Goal: Task Accomplishment & Management: Use online tool/utility

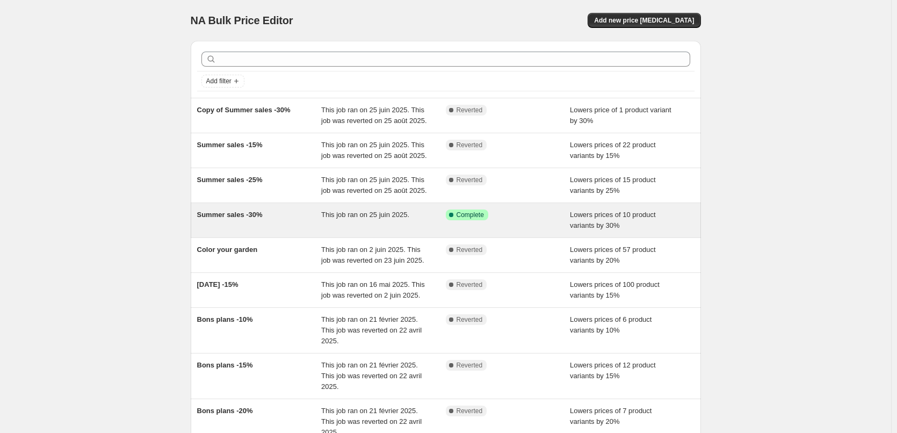
click at [517, 231] on div "Summer sales -30% This job ran on 25 juin 2025. Success Complete Complete Lower…" at bounding box center [446, 220] width 510 height 34
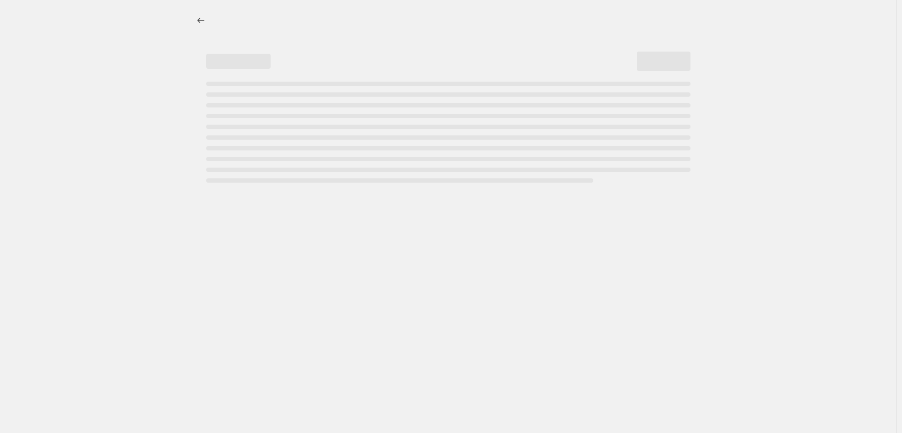
select select "percentage"
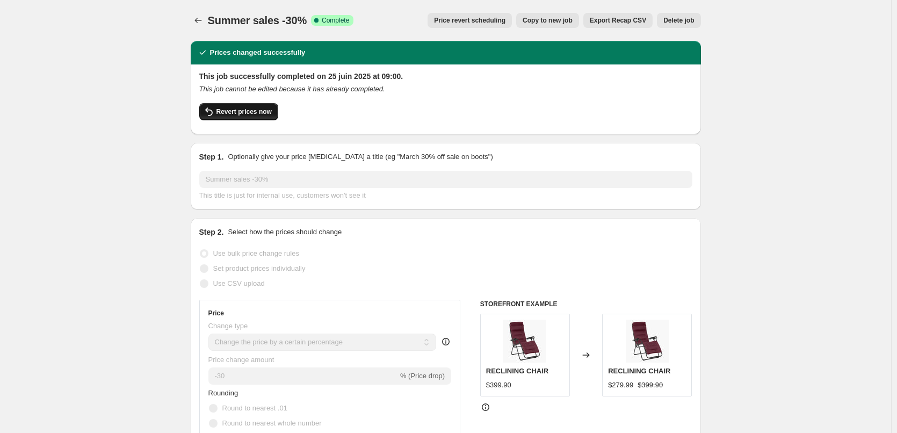
click at [246, 112] on span "Revert prices now" at bounding box center [243, 111] width 55 height 9
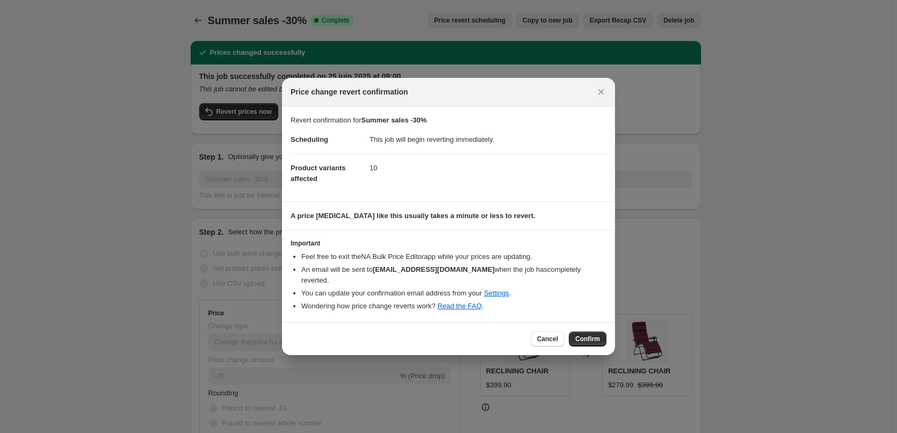
click at [583, 334] on span "Confirm" at bounding box center [587, 338] width 25 height 9
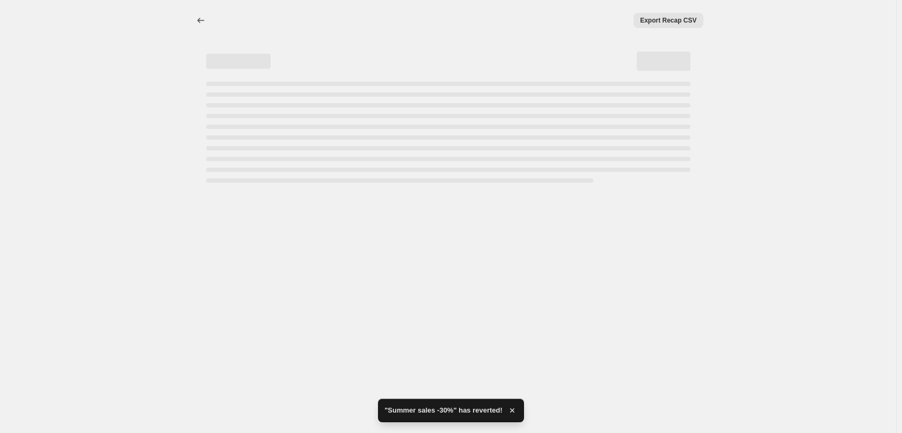
select select "percentage"
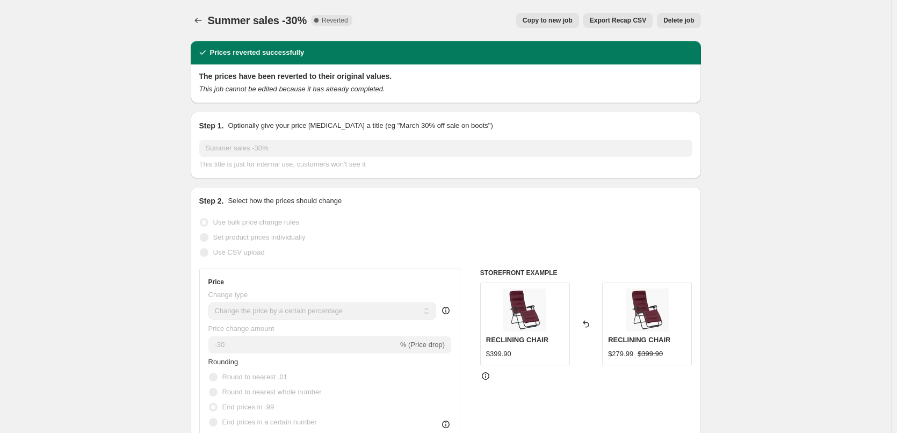
click at [200, 25] on icon "Price change jobs" at bounding box center [198, 20] width 11 height 11
